Goal: Find specific page/section: Find specific page/section

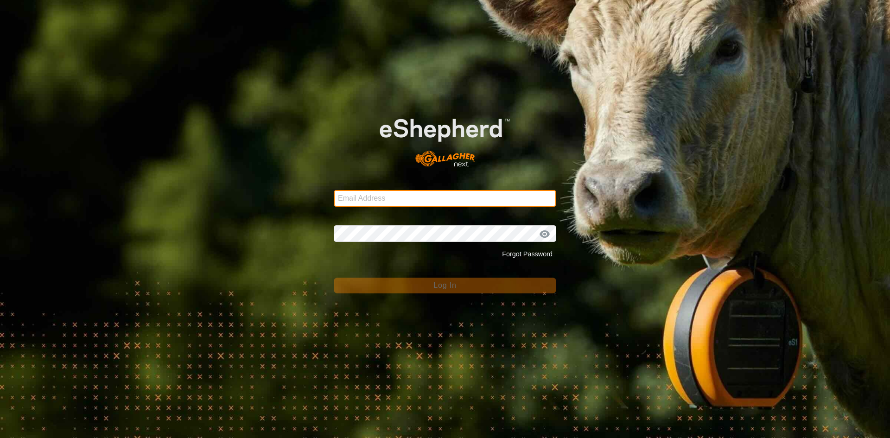
click at [375, 196] on input "Email Address" at bounding box center [445, 198] width 223 height 17
type input "[EMAIL_ADDRESS][DOMAIN_NAME]"
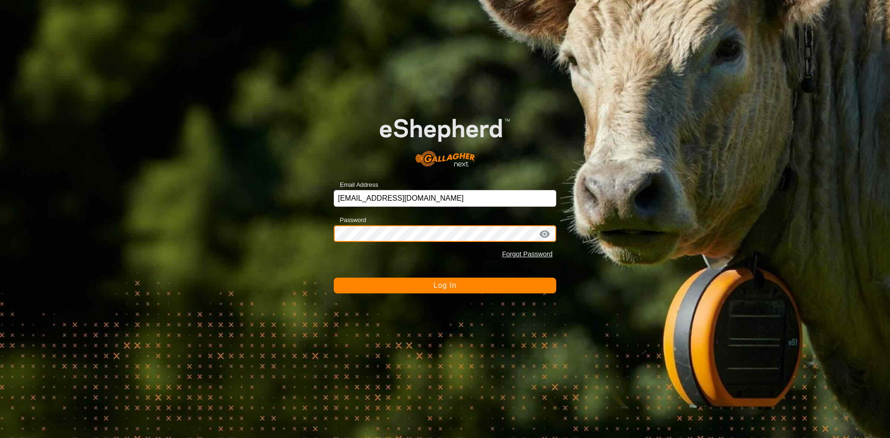
click at [334, 278] on button "Log In" at bounding box center [445, 286] width 223 height 16
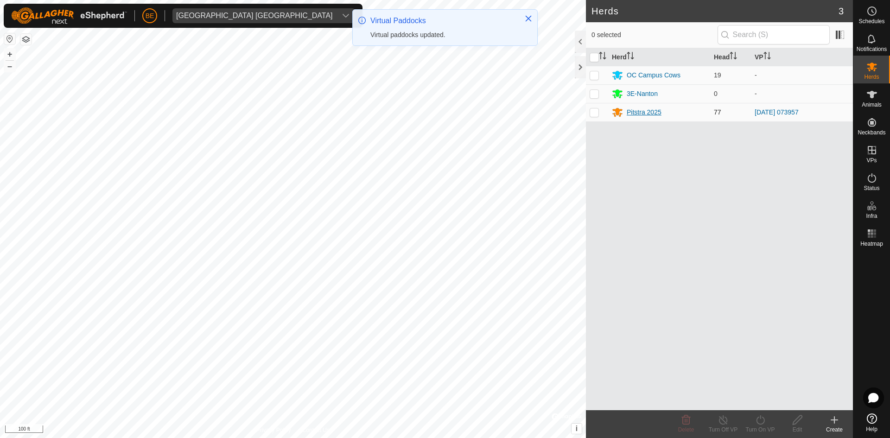
click at [637, 113] on div "Pitstra 2025" at bounding box center [644, 113] width 35 height 10
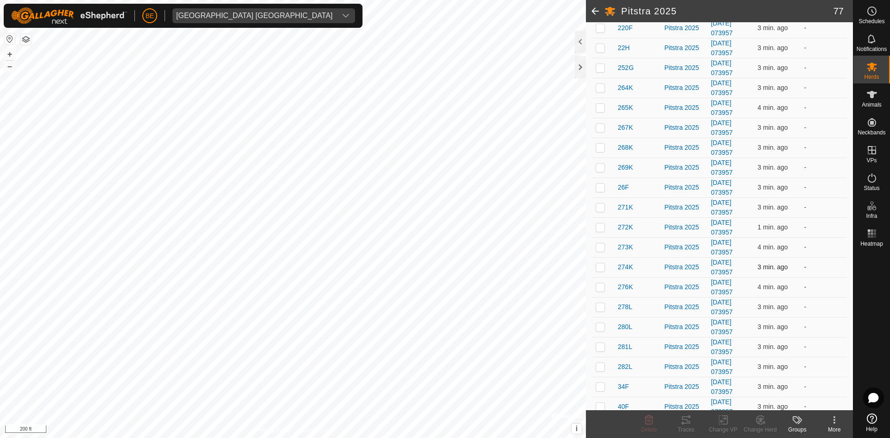
scroll to position [255, 0]
